Goal: Transaction & Acquisition: Subscribe to service/newsletter

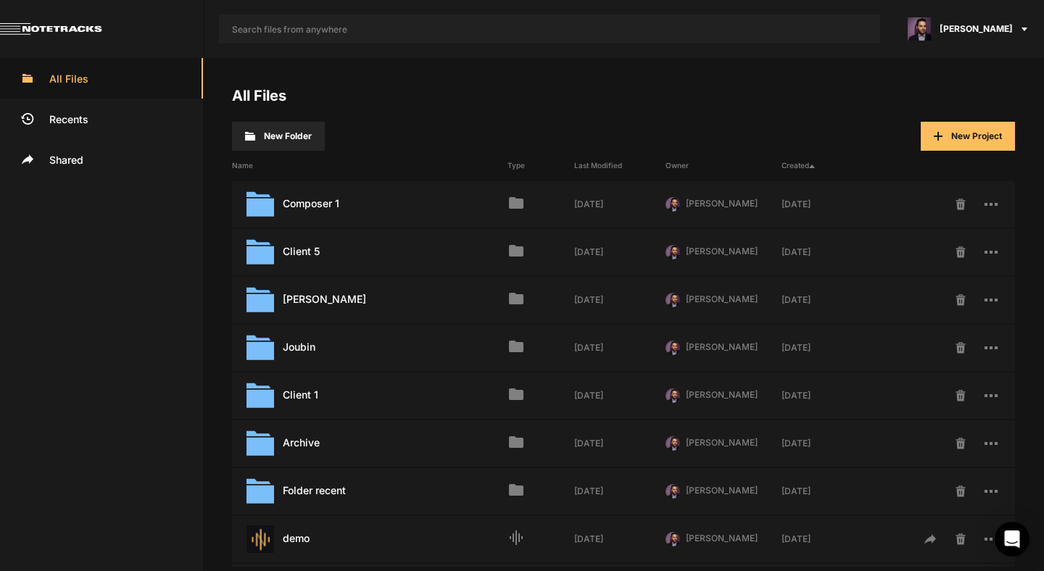
click at [960, 142] on button "New Project" at bounding box center [968, 136] width 94 height 29
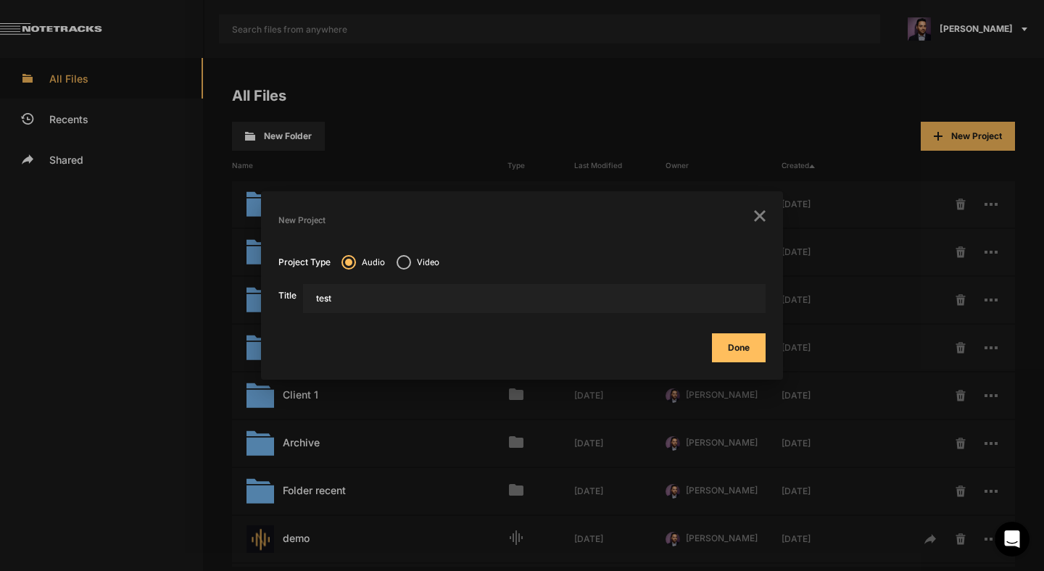
type input "test"
click at [712, 333] on button "Done" at bounding box center [739, 347] width 54 height 29
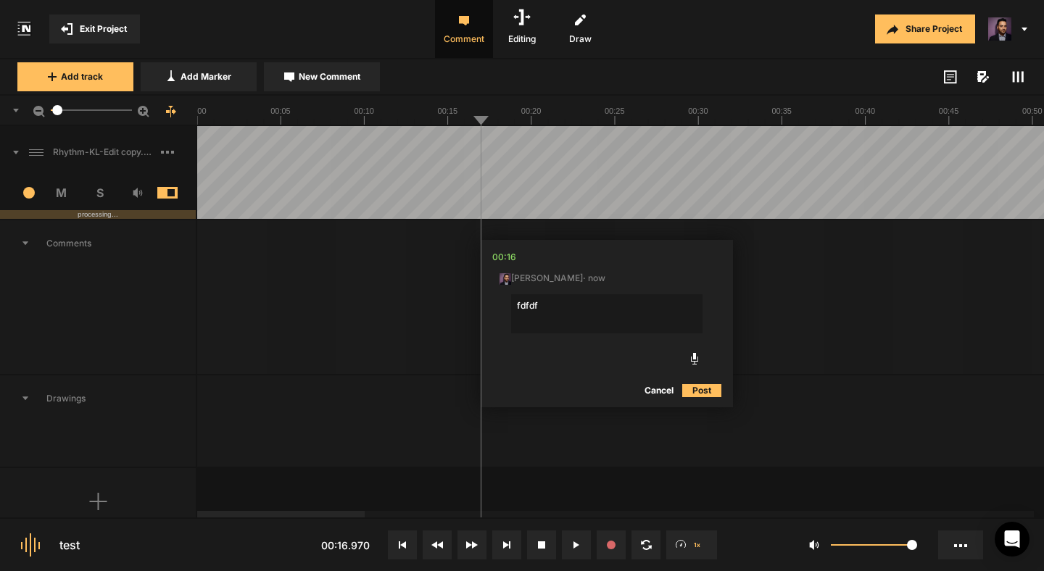
type textarea "fdfdf"
click at [654, 387] on button "Cancel" at bounding box center [659, 390] width 46 height 17
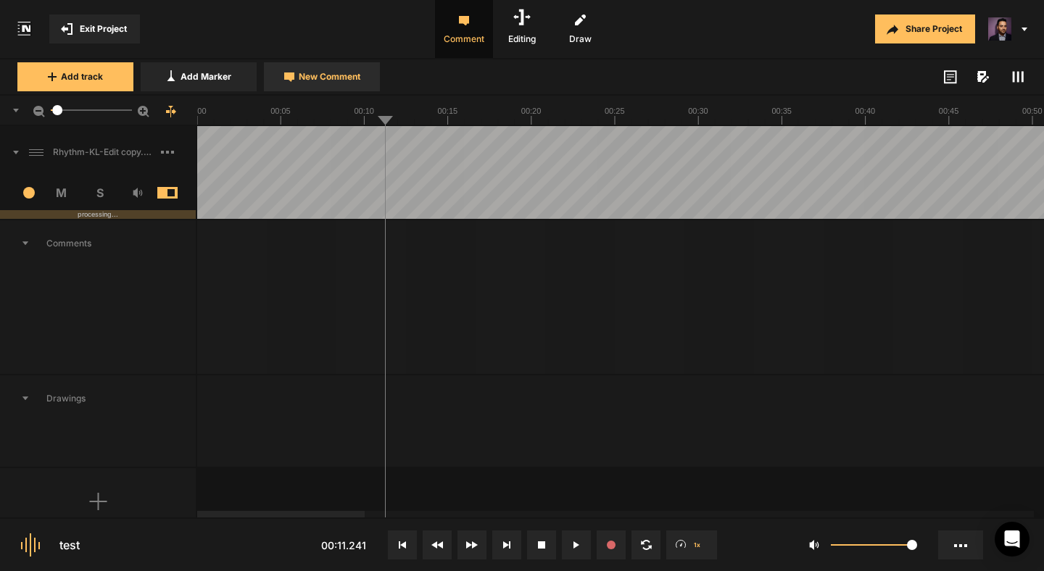
click at [304, 80] on span "New Comment" at bounding box center [330, 76] width 62 height 13
type textarea "asdf"
click at [611, 390] on button "Post" at bounding box center [605, 390] width 39 height 17
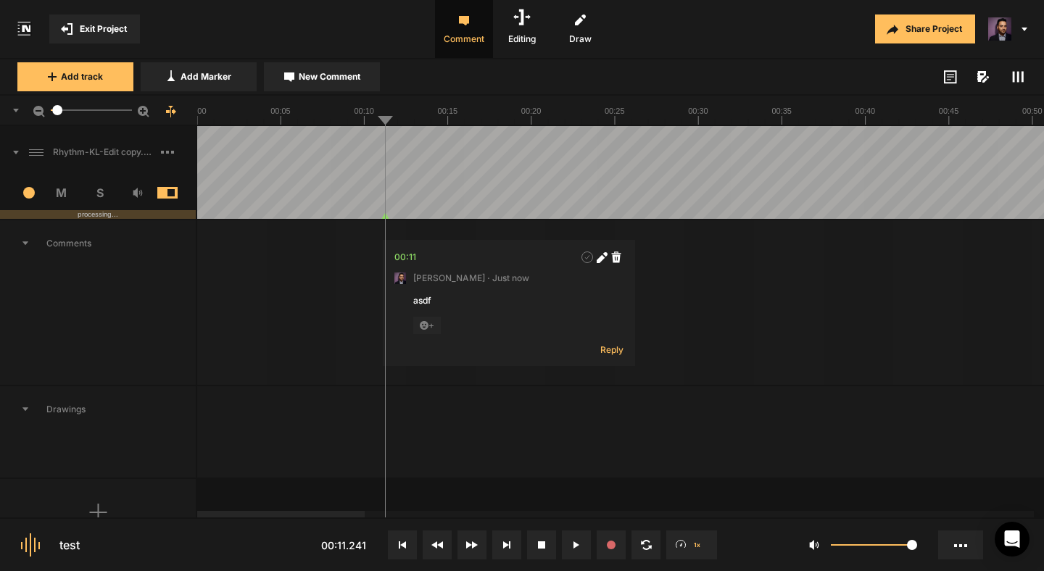
type textarea "asdfsadf"
click at [881, 386] on button "Post" at bounding box center [884, 390] width 39 height 17
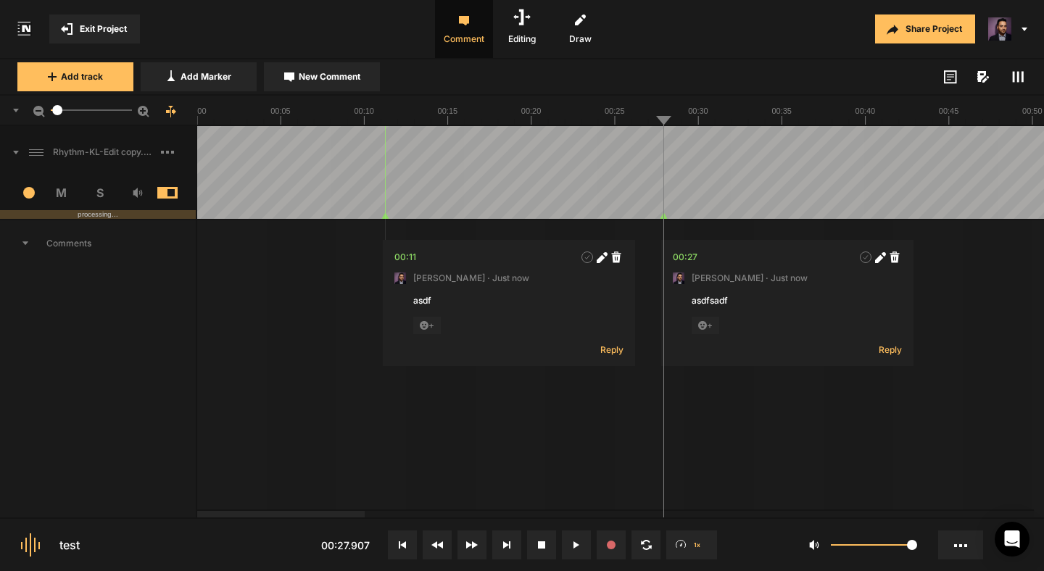
type textarea "sdasdf"
click at [1013, 393] on button "Post" at bounding box center [1013, 390] width 39 height 17
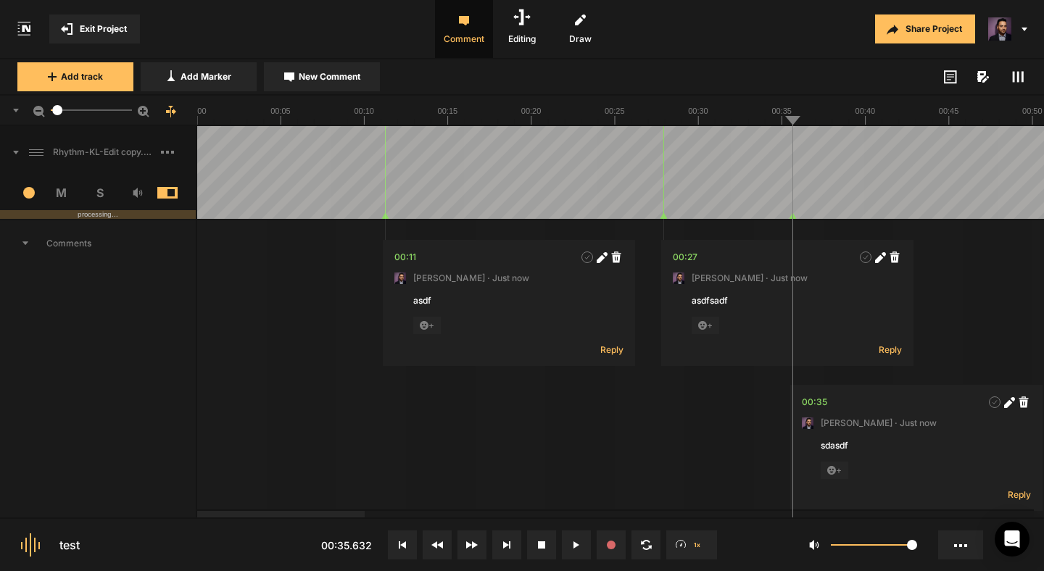
drag, startPoint x: 878, startPoint y: 202, endPoint x: 889, endPoint y: 202, distance: 11.6
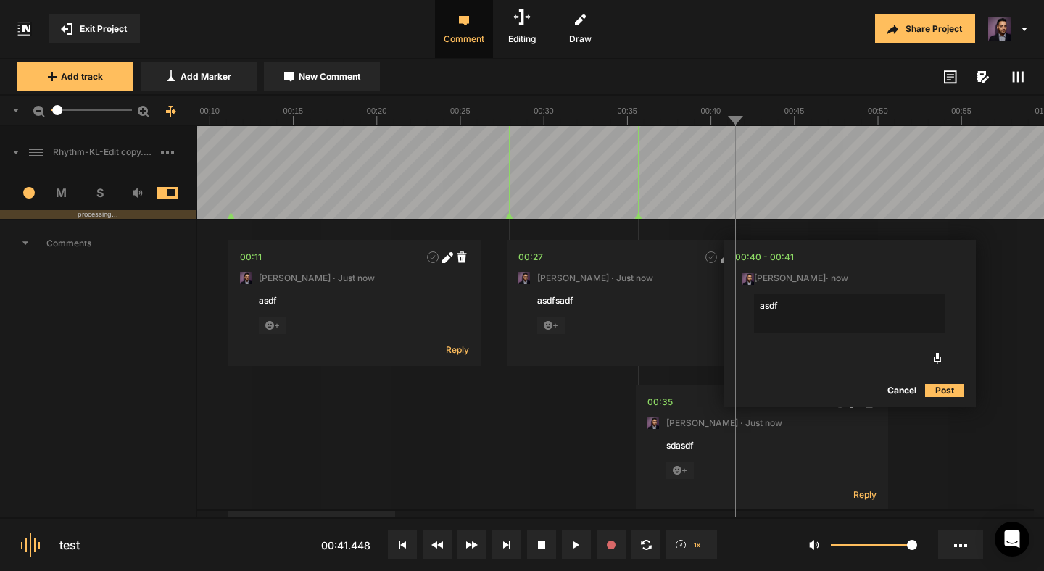
type textarea "asdf"
click at [896, 386] on button "Cancel" at bounding box center [901, 390] width 46 height 17
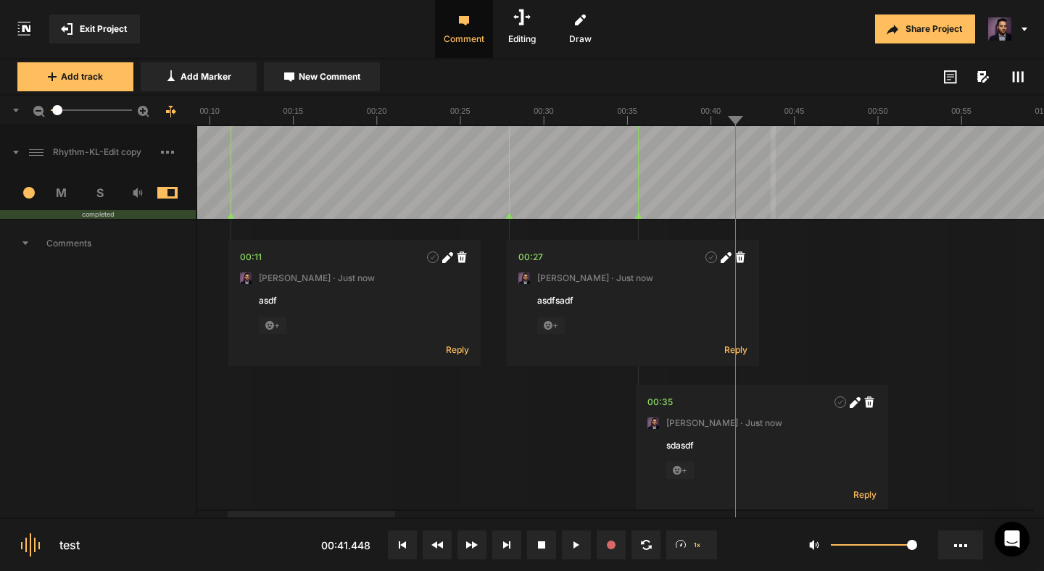
drag, startPoint x: 817, startPoint y: 173, endPoint x: 876, endPoint y: 175, distance: 59.5
type textarea "asdf"
click at [984, 390] on button "Cancel" at bounding box center [995, 390] width 46 height 17
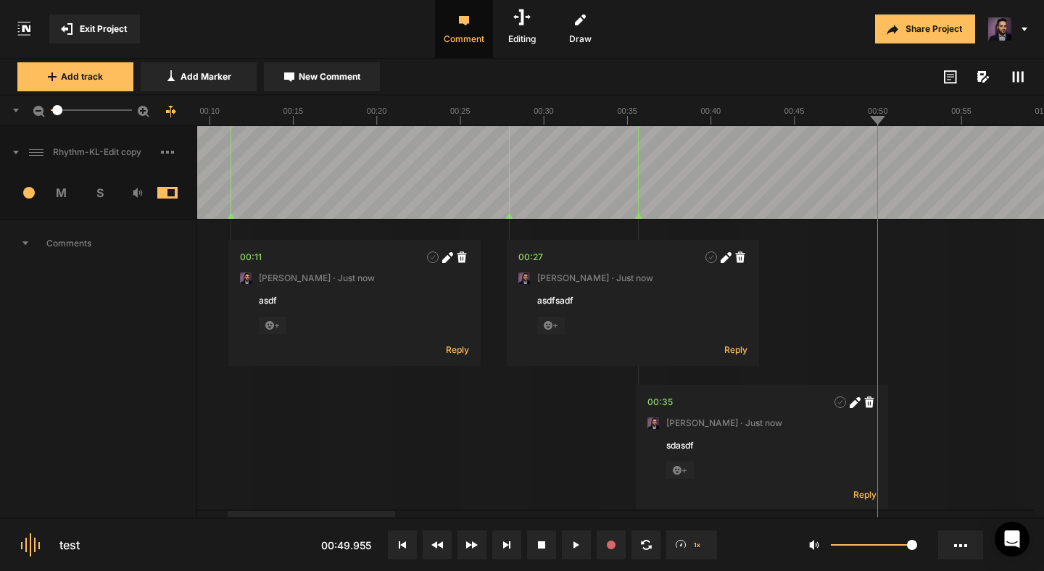
click at [101, 38] on button "Exit Project" at bounding box center [94, 28] width 91 height 29
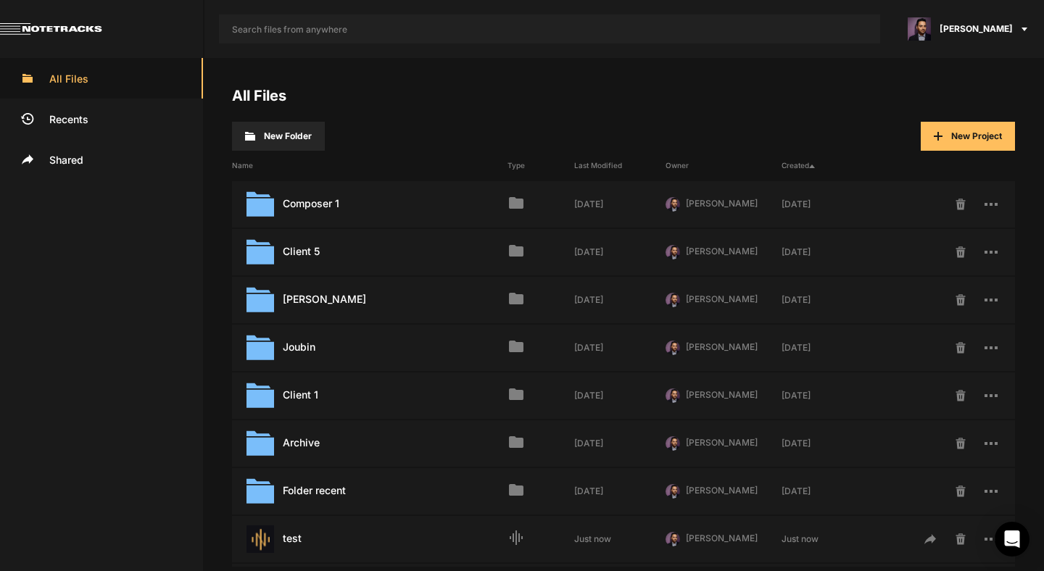
click at [100, 28] on link at bounding box center [102, 29] width 204 height 58
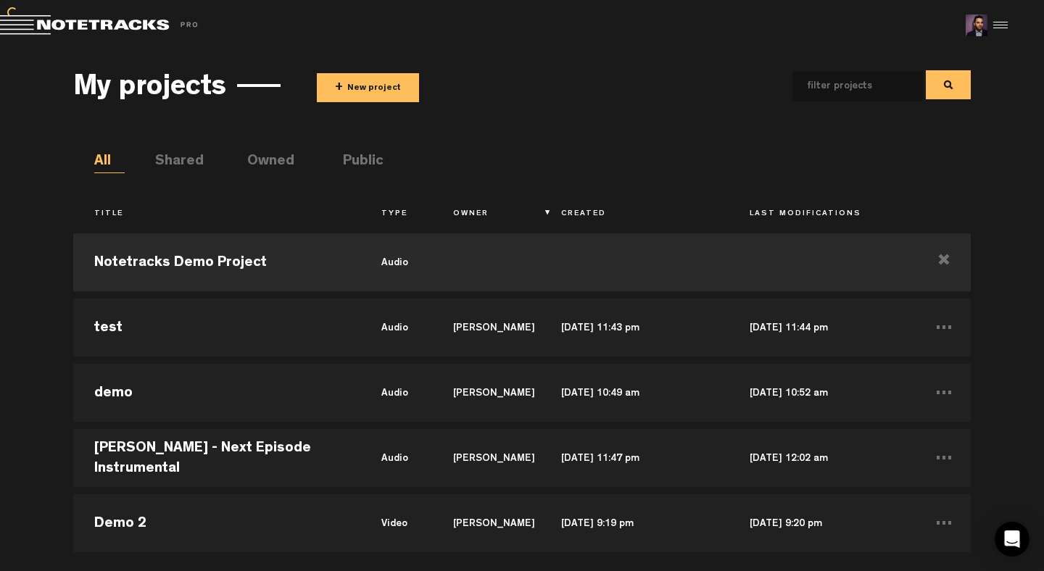
click at [1000, 16] on div at bounding box center [998, 25] width 22 height 22
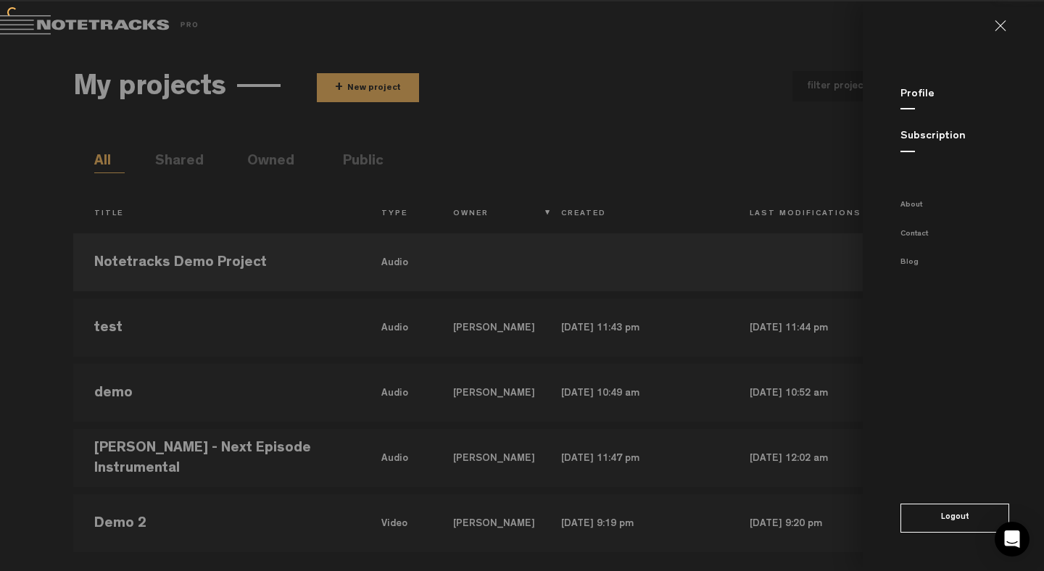
click at [924, 515] on button "Logout" at bounding box center [954, 518] width 109 height 29
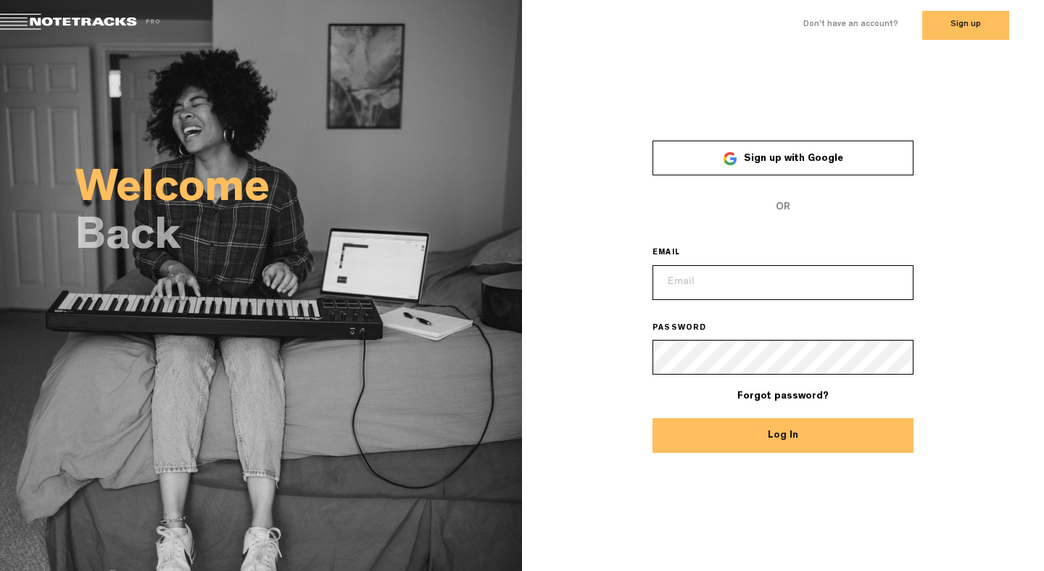
click at [735, 290] on input "email" at bounding box center [782, 282] width 261 height 35
type input "[EMAIL_ADDRESS][DOMAIN_NAME]"
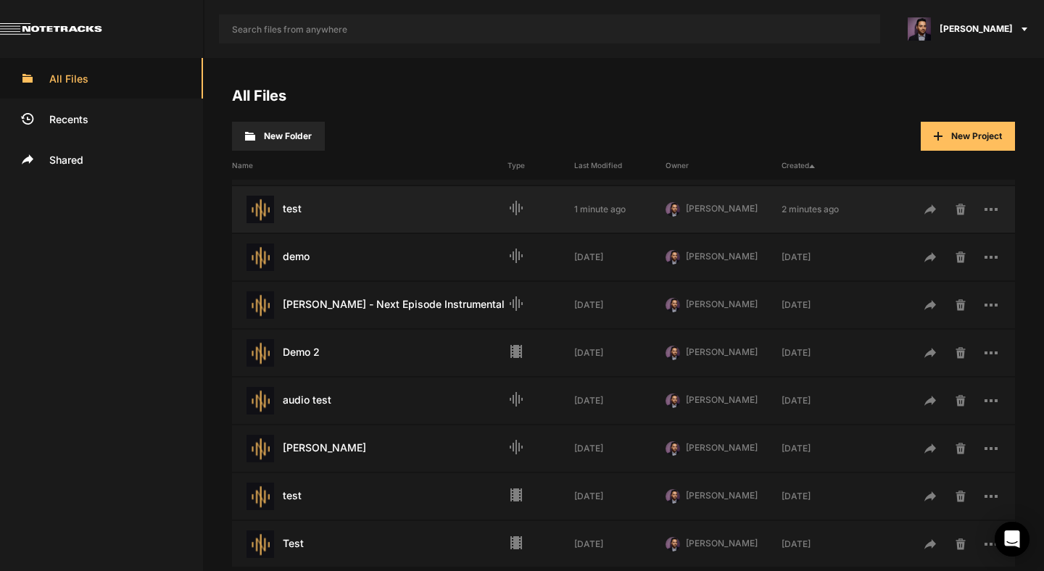
scroll to position [333, 0]
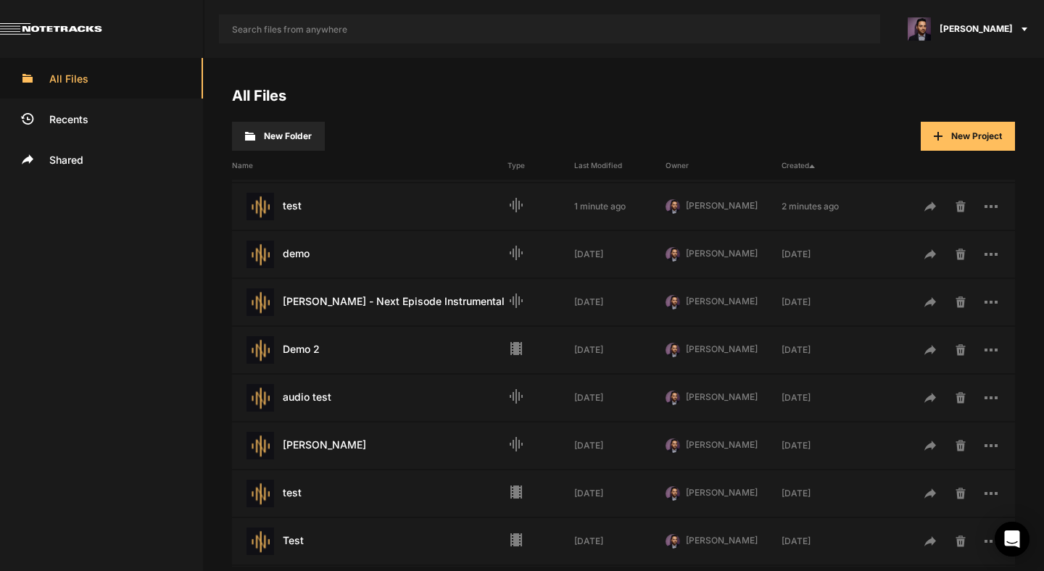
click at [964, 137] on span "New Project" at bounding box center [976, 135] width 51 height 11
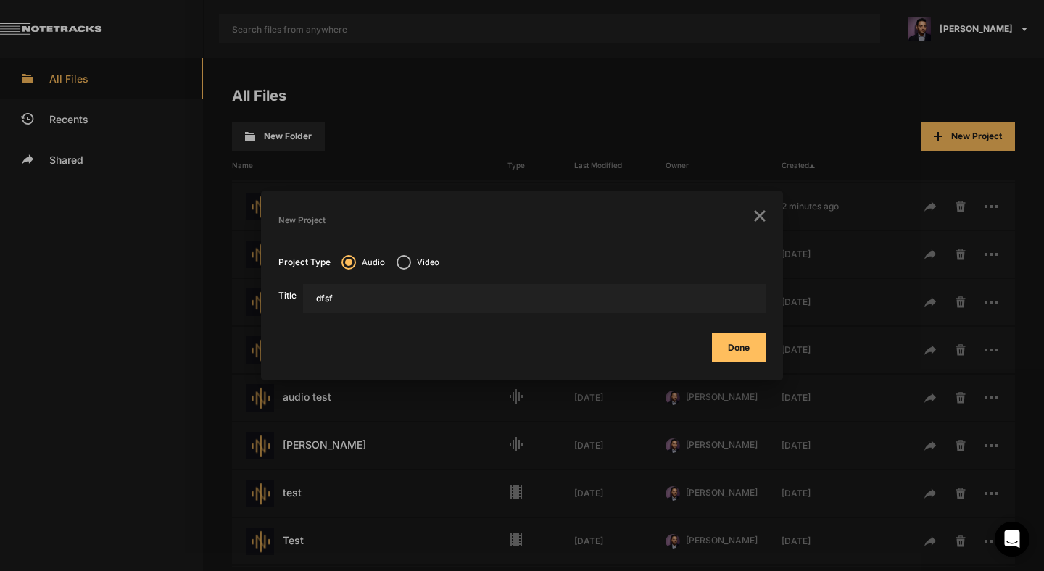
type input "dfsf"
click at [759, 215] on icon "button" at bounding box center [760, 216] width 12 height 12
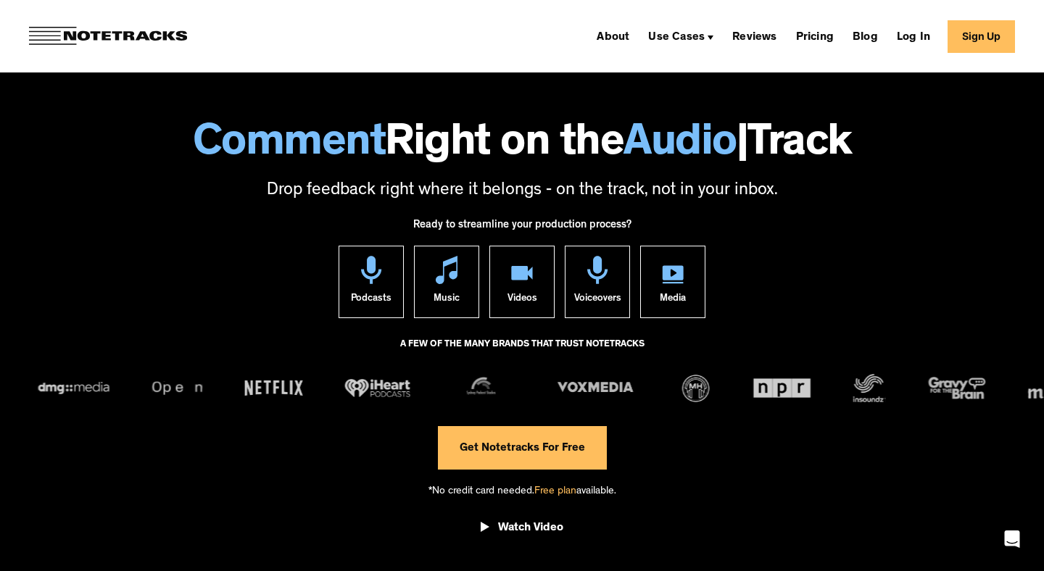
click at [973, 34] on link "Sign Up" at bounding box center [980, 36] width 67 height 33
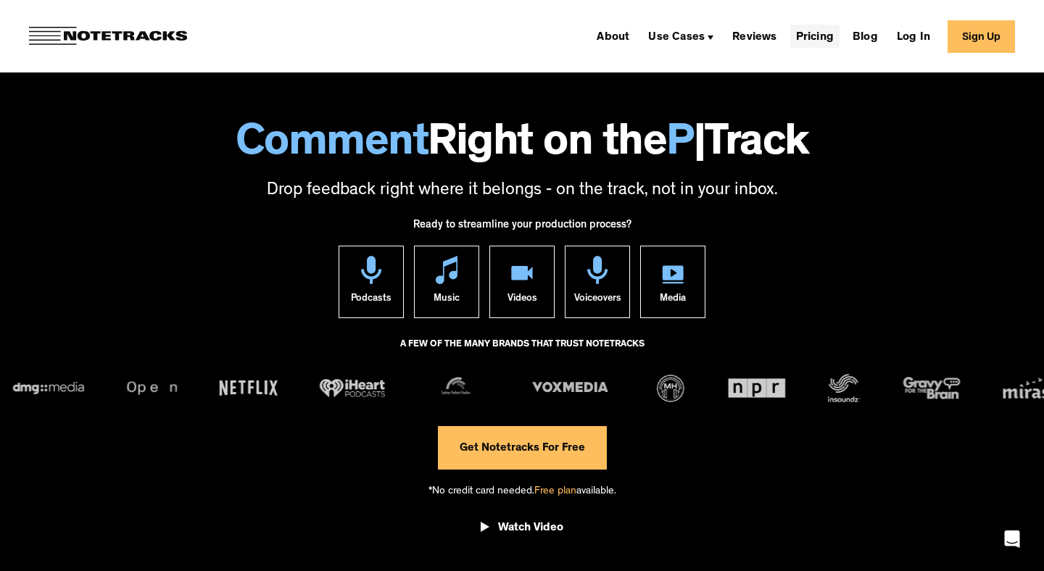
click at [832, 39] on link "Pricing" at bounding box center [814, 36] width 49 height 23
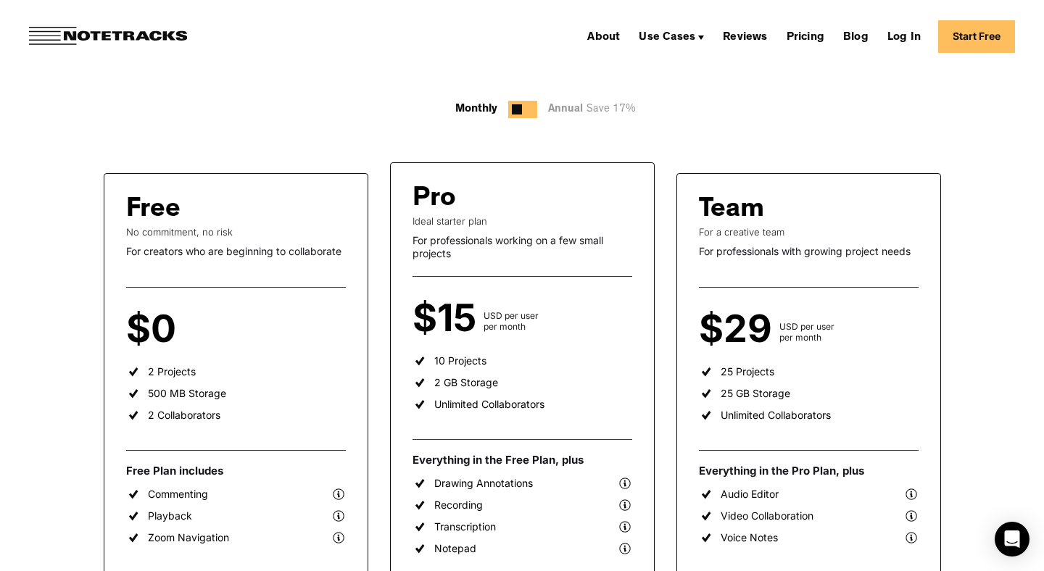
scroll to position [167, 0]
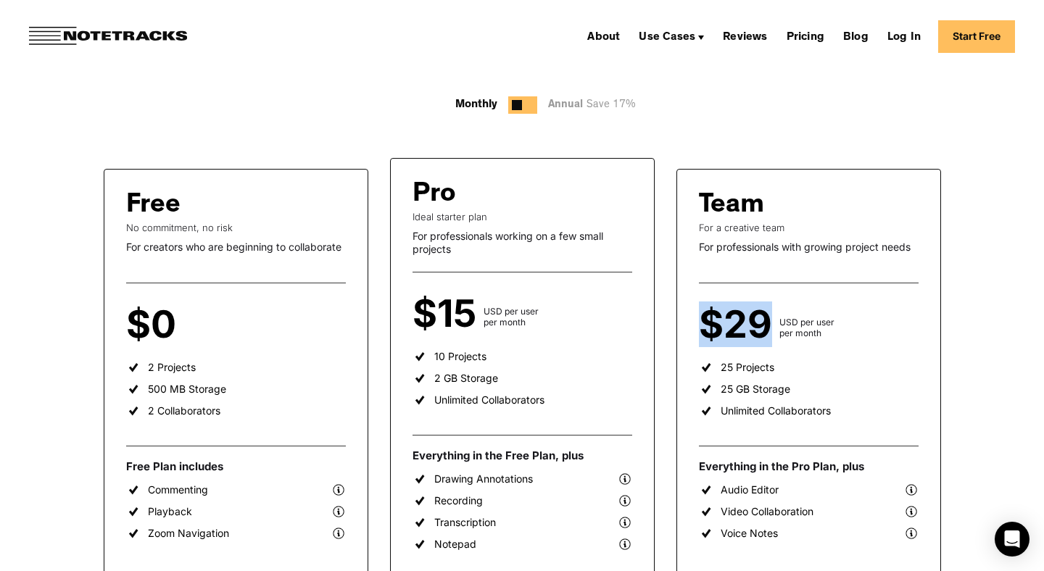
drag, startPoint x: 770, startPoint y: 329, endPoint x: 694, endPoint y: 328, distance: 76.1
click at [694, 328] on div "Team For a creative team For professionals with growing project needs $29 USD p…" at bounding box center [808, 406] width 265 height 474
